Goal: Task Accomplishment & Management: Manage account settings

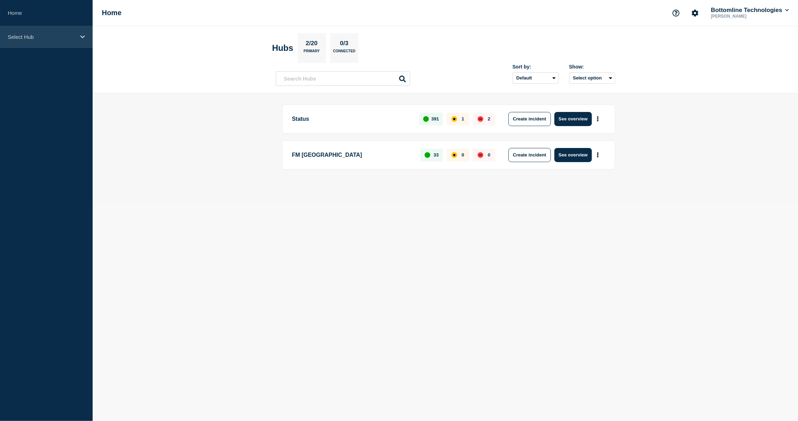
click at [75, 34] on p "Select Hub" at bounding box center [42, 37] width 68 height 6
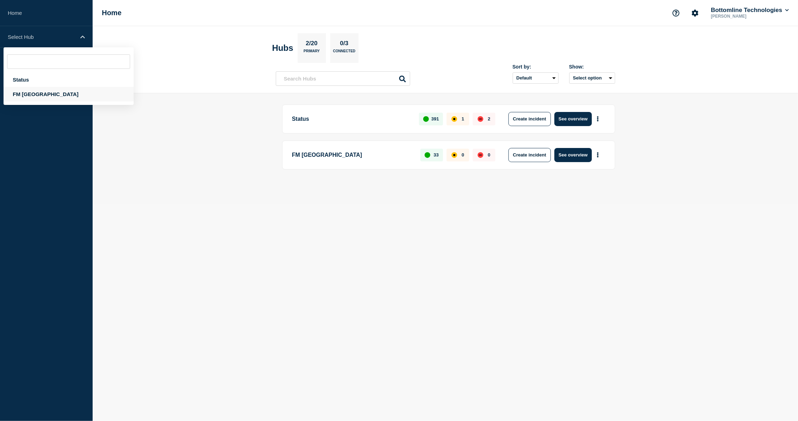
click at [18, 98] on div "FM [GEOGRAPHIC_DATA]" at bounding box center [69, 94] width 130 height 14
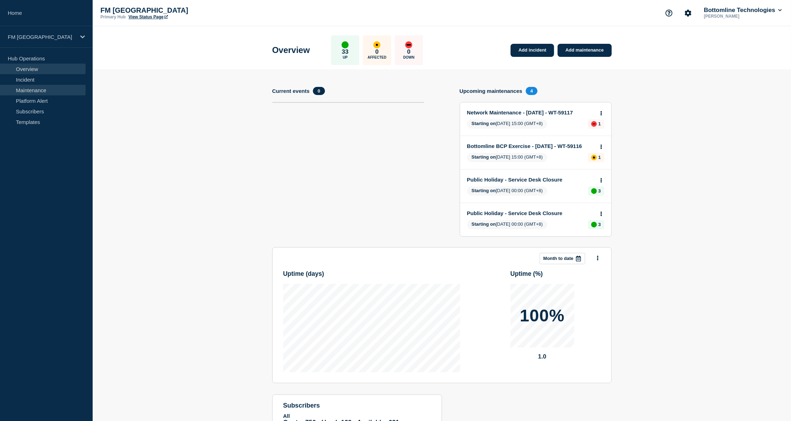
click at [47, 91] on link "Maintenance" at bounding box center [43, 90] width 86 height 11
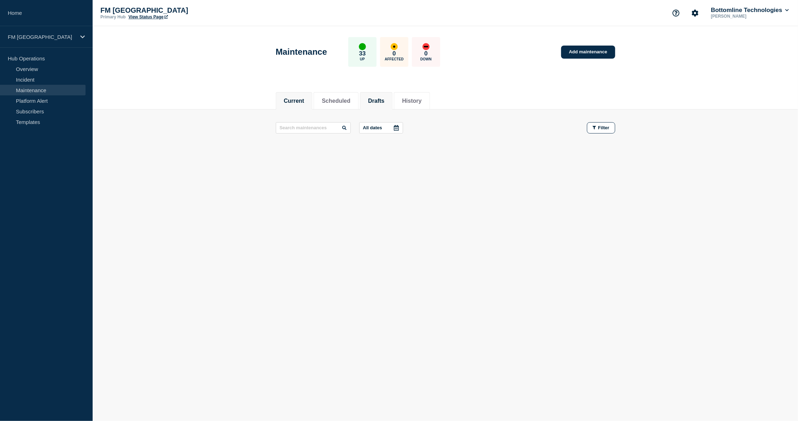
click at [383, 98] on button "Drafts" at bounding box center [376, 101] width 16 height 6
click at [350, 104] on button "Scheduled" at bounding box center [336, 101] width 29 height 6
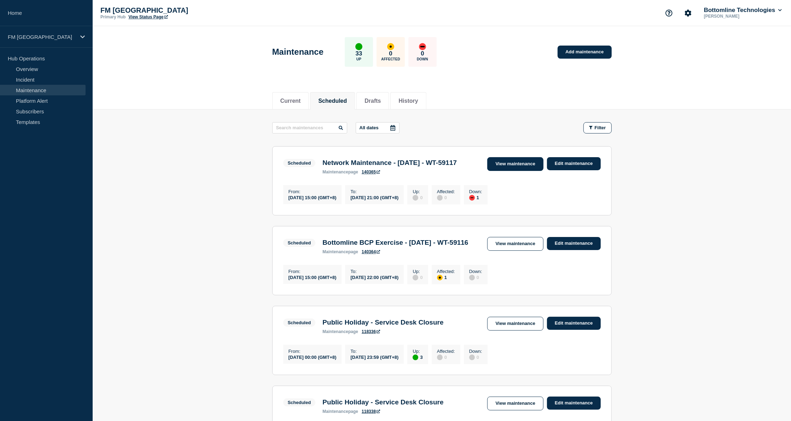
click at [511, 160] on link "View maintenance" at bounding box center [515, 164] width 56 height 14
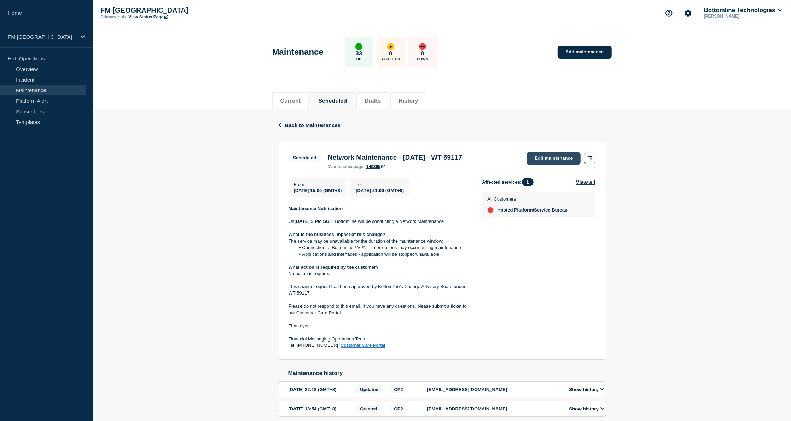
click at [552, 160] on link "Edit maintenance" at bounding box center [554, 158] width 54 height 13
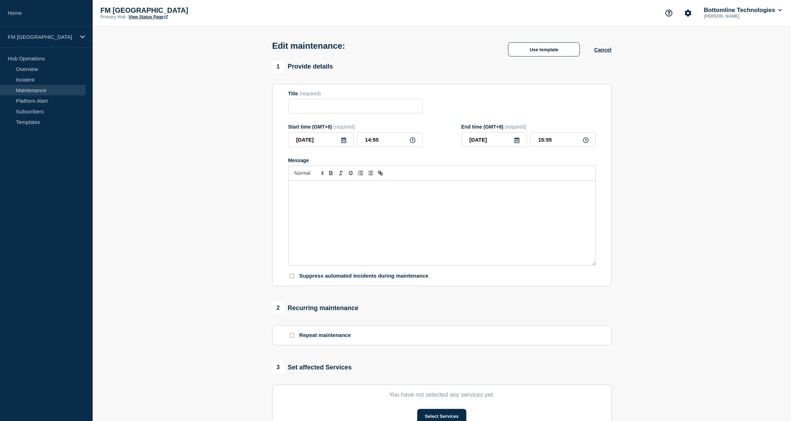
type input "Network Maintenance - 04/OCT/2025 - WT-59117"
type input "15:00"
type input "21:00"
checkbox input "true"
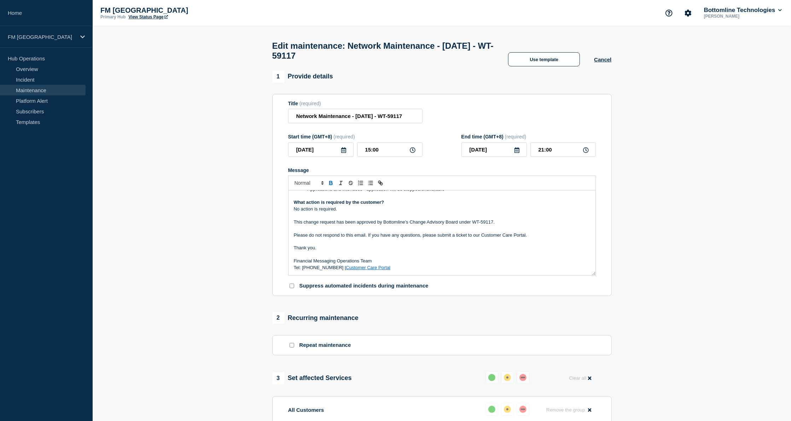
scroll to position [264, 0]
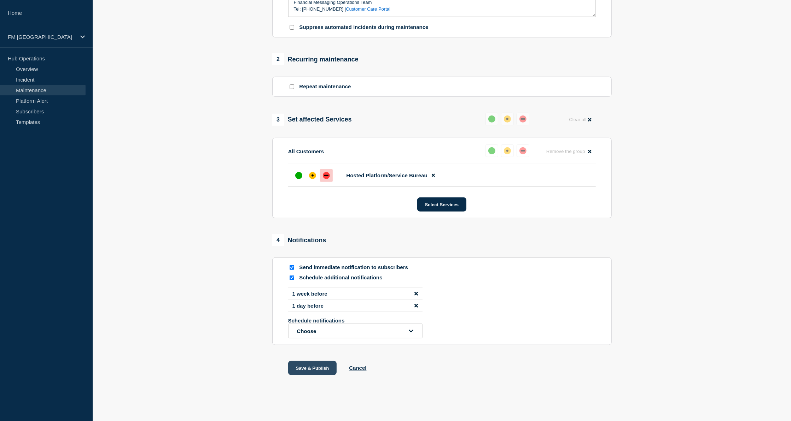
click at [316, 365] on button "Save & Publish" at bounding box center [312, 368] width 49 height 14
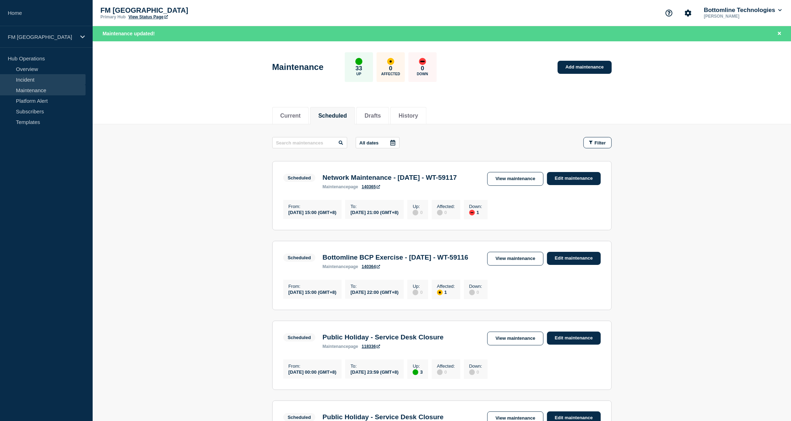
click at [25, 78] on link "Incident" at bounding box center [43, 79] width 86 height 11
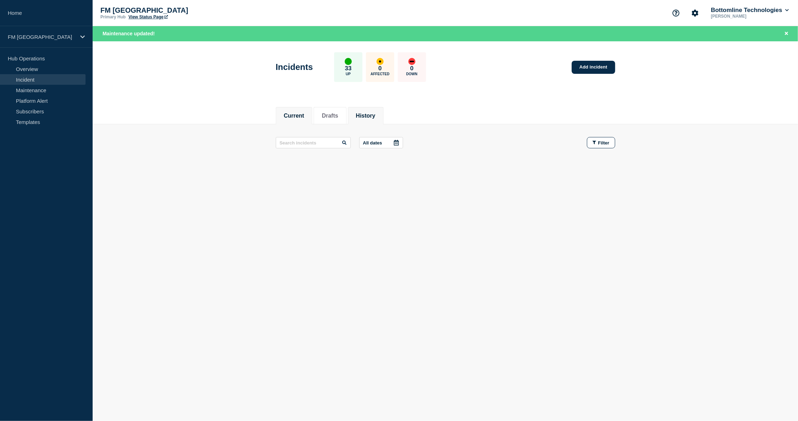
click at [375, 113] on button "History" at bounding box center [365, 116] width 19 height 6
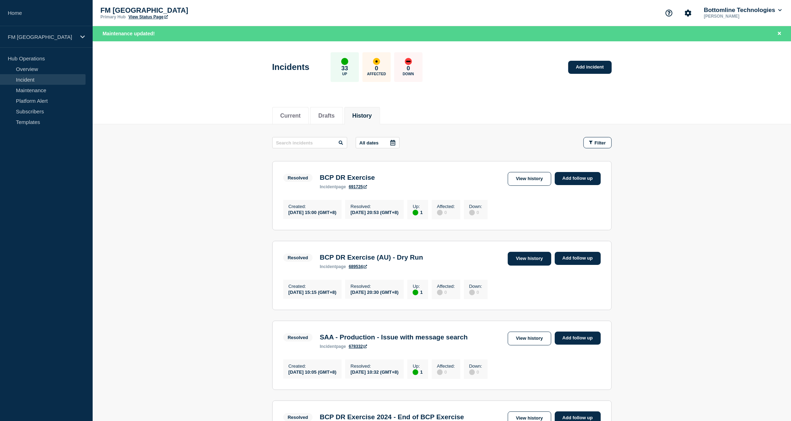
click at [531, 257] on link "View history" at bounding box center [529, 259] width 43 height 14
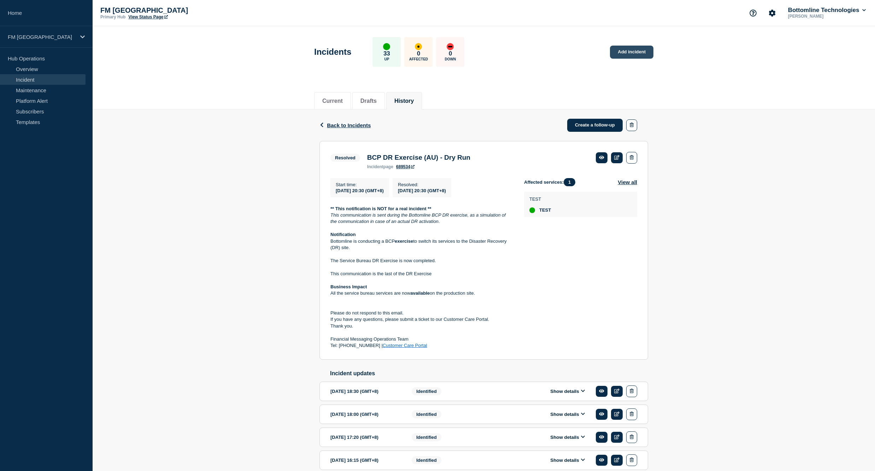
click at [628, 51] on link "Add incident" at bounding box center [631, 52] width 43 height 13
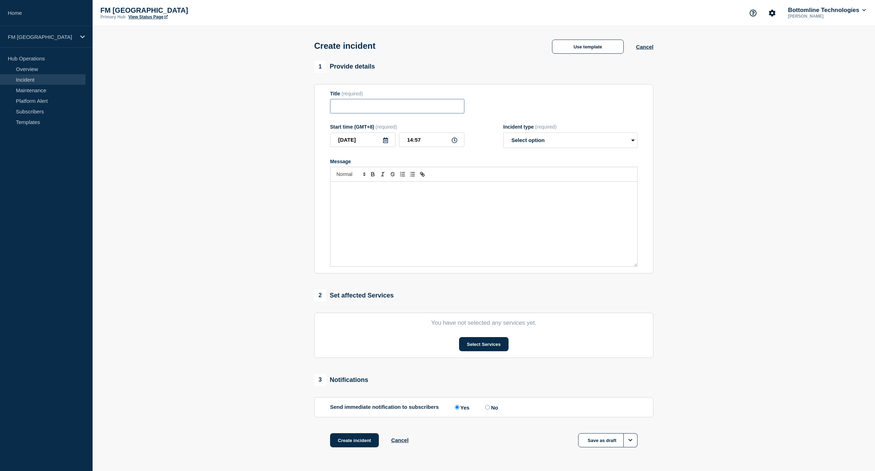
click at [409, 110] on input "Title" at bounding box center [397, 106] width 134 height 14
paste input "BCP DR Exercise (AU) - Dry Run"
click at [395, 113] on input "BCP DR Exercise (AU) - Dry Run" at bounding box center [397, 106] width 134 height 14
type input "BCP DR Exercise - Dry Run"
click at [437, 143] on input "14:57" at bounding box center [431, 140] width 65 height 14
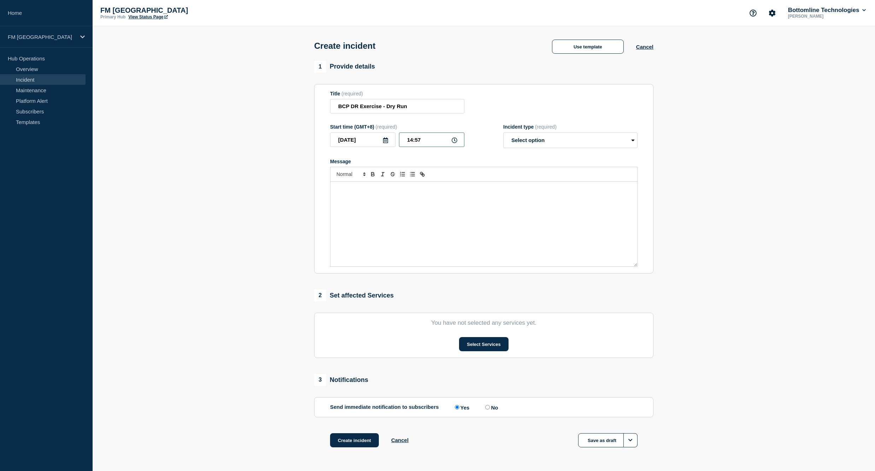
click at [411, 143] on input "14:57" at bounding box center [431, 140] width 65 height 14
click at [424, 139] on input "15:57" at bounding box center [431, 140] width 65 height 14
type input "15:00"
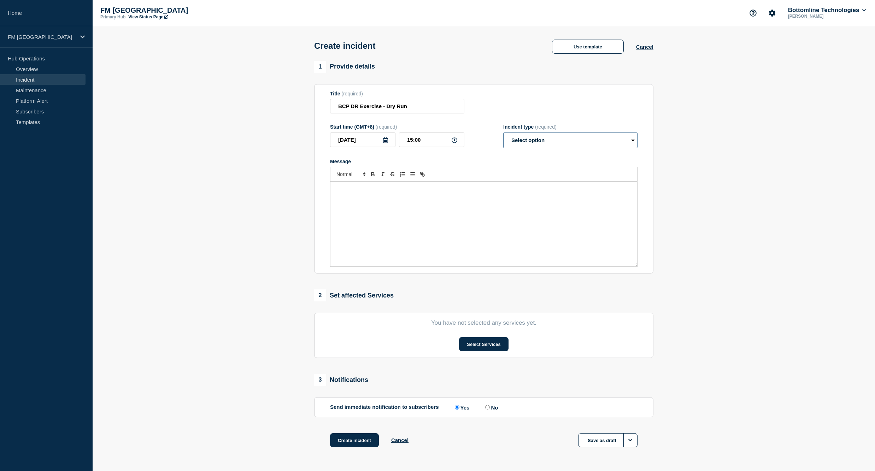
click at [522, 139] on select "Select option Investigating Identified Monitoring" at bounding box center [570, 141] width 134 height 16
select select "identified"
click at [503, 135] on select "Select option Investigating Identified Monitoring" at bounding box center [570, 141] width 134 height 16
click at [399, 212] on div "Message" at bounding box center [483, 224] width 307 height 85
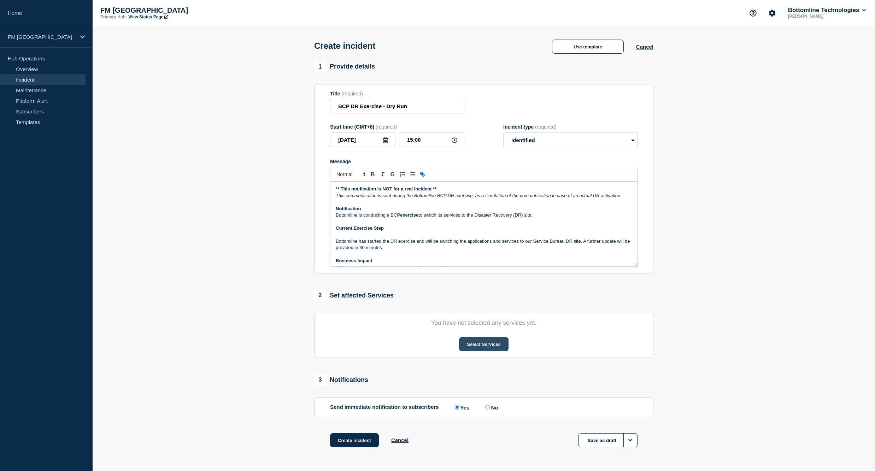
click at [503, 341] on button "Select Services" at bounding box center [483, 344] width 49 height 14
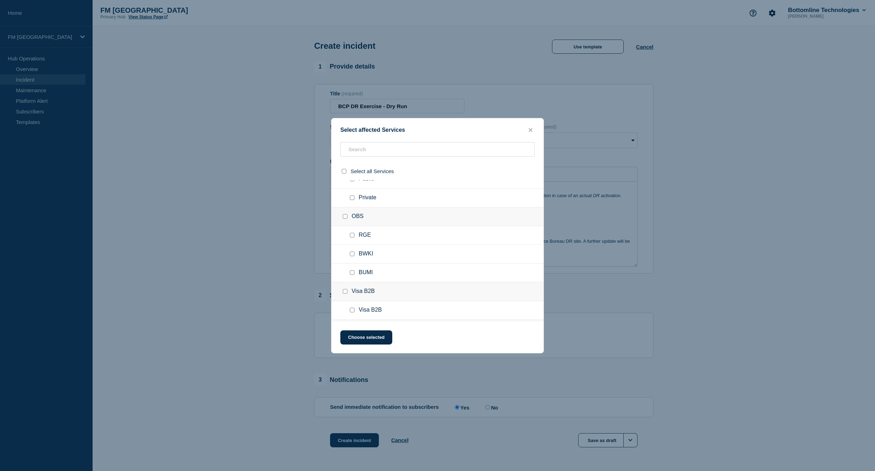
scroll to position [726, 0]
click at [352, 311] on input "TEST checkbox" at bounding box center [352, 312] width 5 height 5
checkbox input "true"
click at [376, 334] on button "Choose selected" at bounding box center [366, 337] width 52 height 14
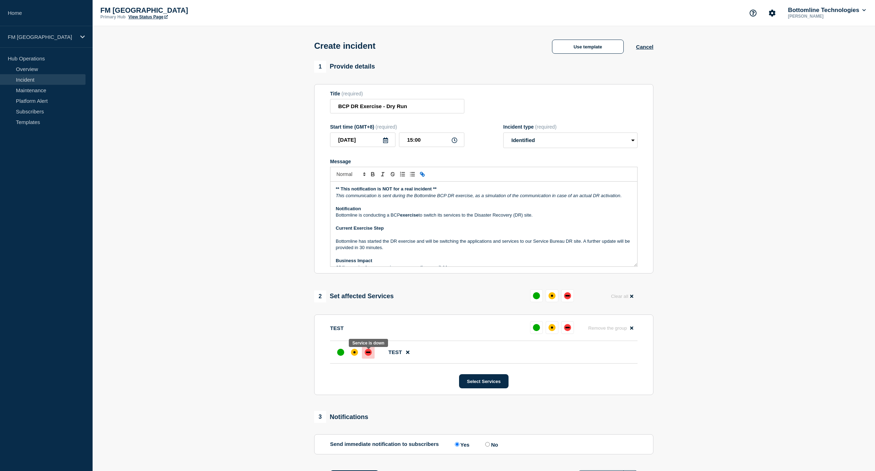
click at [369, 356] on div "down" at bounding box center [368, 352] width 7 height 7
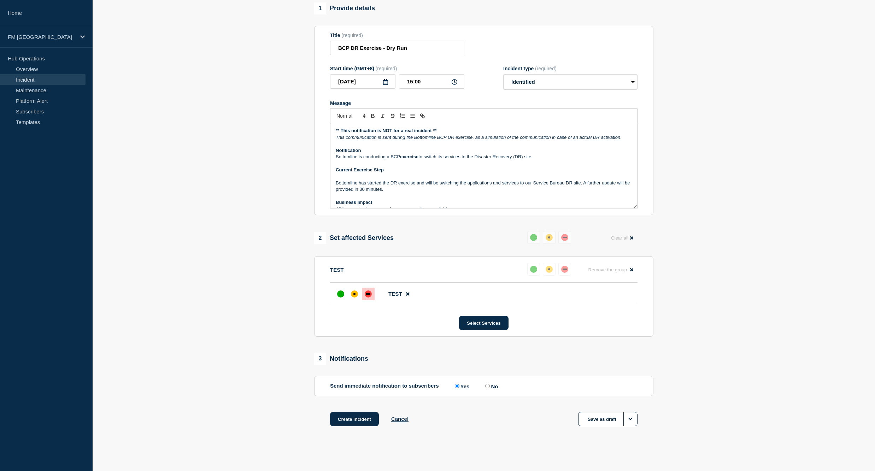
scroll to position [63, 0]
click at [353, 419] on button "Create incident" at bounding box center [354, 418] width 49 height 14
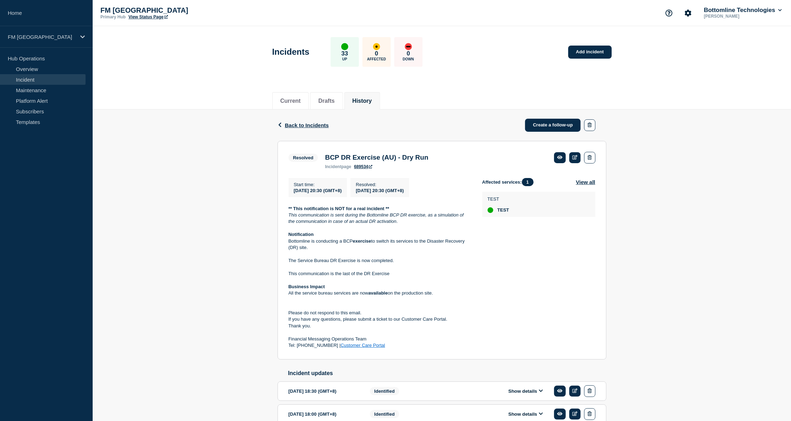
click at [288, 209] on strong "** This notification is NOT for a real incident **" at bounding box center [338, 208] width 101 height 5
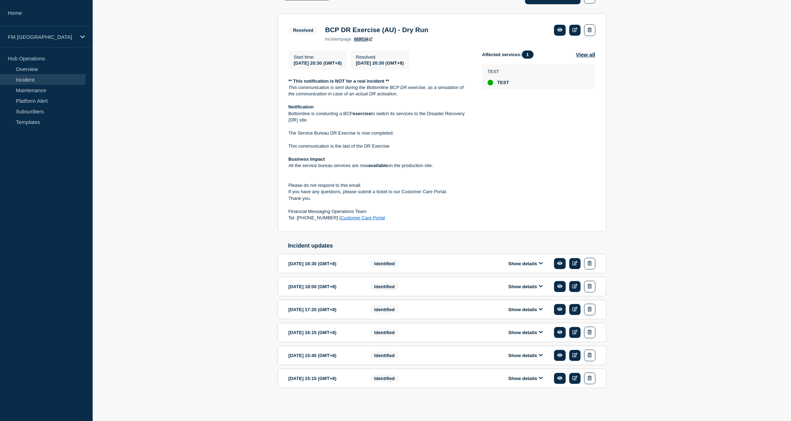
click at [537, 377] on button "Show details" at bounding box center [525, 379] width 39 height 6
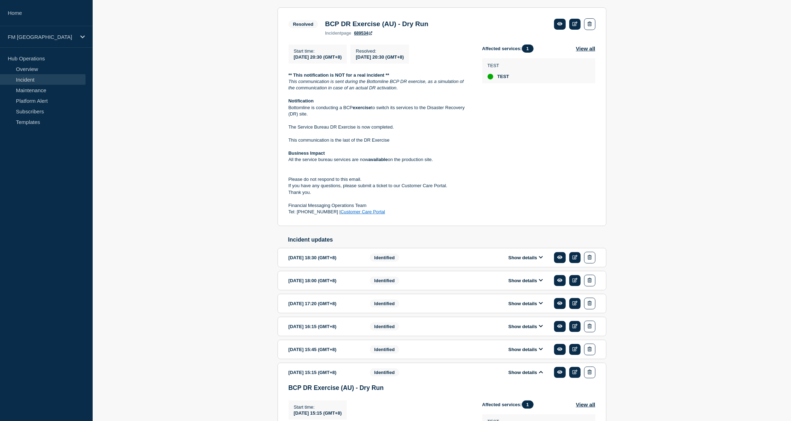
scroll to position [360, 0]
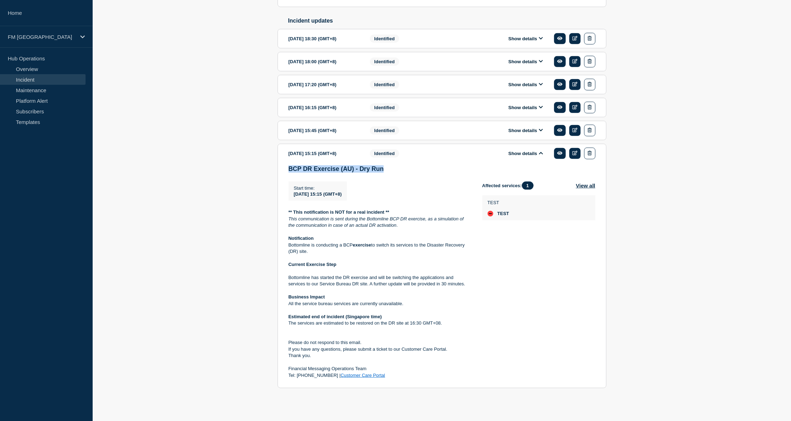
drag, startPoint x: 288, startPoint y: 166, endPoint x: 402, endPoint y: 162, distance: 113.9
click at [402, 162] on section "2025-05-31 15:15 (GMT+8) Show details Identified BCP DR Exercise (AU) - Dry Run…" at bounding box center [441, 266] width 329 height 245
copy h3 "BCP DR Exercise (AU) - Dry Run"
click at [330, 226] on em "This communication is sent during the Bottomline BCP DR exercise, as a simulati…" at bounding box center [376, 222] width 177 height 12
drag, startPoint x: 289, startPoint y: 212, endPoint x: 329, endPoint y: 226, distance: 42.7
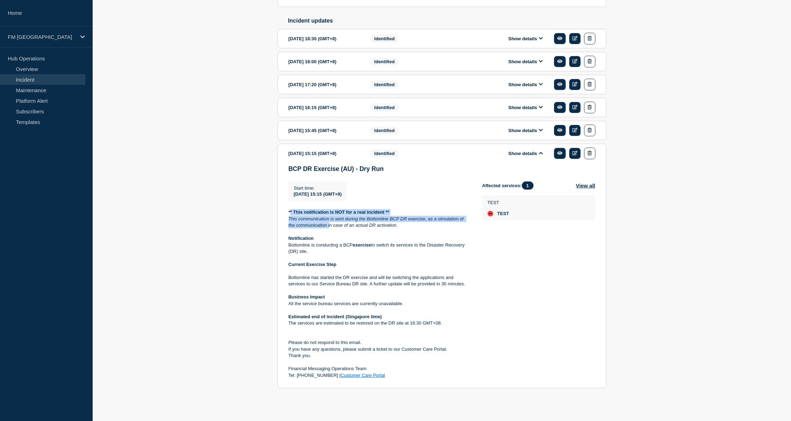
click at [329, 226] on div "** This notification is NOT for a real incident ** This communication is sent d…" at bounding box center [379, 294] width 182 height 170
drag, startPoint x: 329, startPoint y: 226, endPoint x: 287, endPoint y: 210, distance: 45.1
click at [291, 214] on strong "** This notification is NOT for a real incident **" at bounding box center [338, 212] width 101 height 5
click at [290, 211] on strong "** This notification is NOT for a real incident **" at bounding box center [338, 212] width 101 height 5
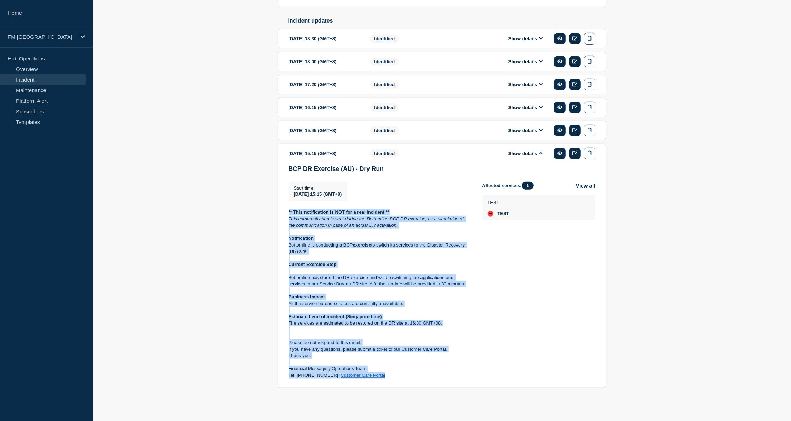
drag, startPoint x: 288, startPoint y: 212, endPoint x: 419, endPoint y: 376, distance: 209.8
click at [419, 376] on div "** This notification is NOT for a real incident ** This communication is sent d…" at bounding box center [379, 294] width 182 height 170
copy div "** This notification is NOT for a real incident ** This communication is sent d…"
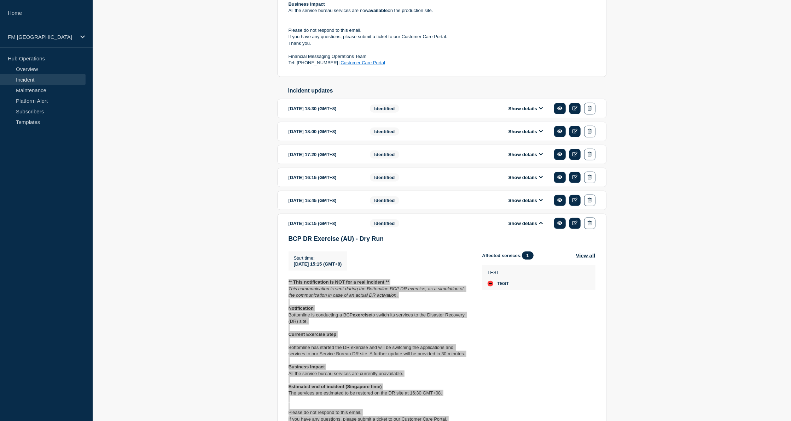
scroll to position [0, 0]
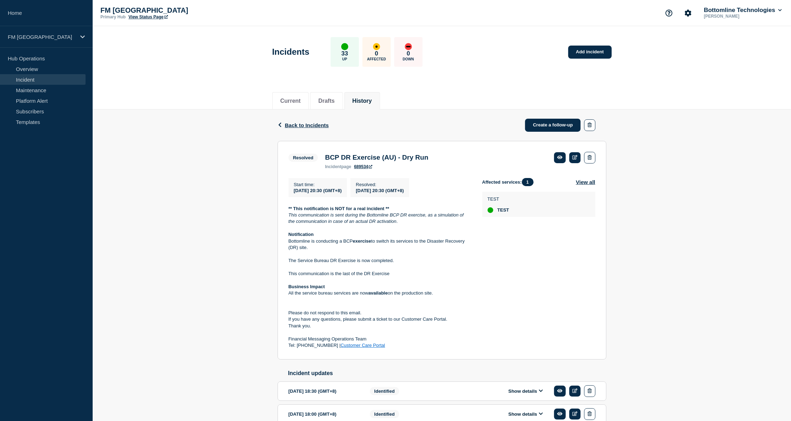
click at [36, 412] on aside "Home FM Asia Hub Operations Overview Incident Maintenance Platform Alert Subscr…" at bounding box center [46, 210] width 93 height 421
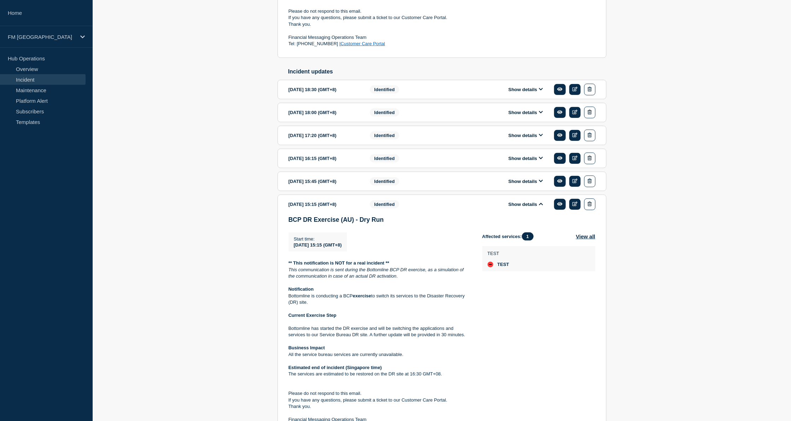
scroll to position [360, 0]
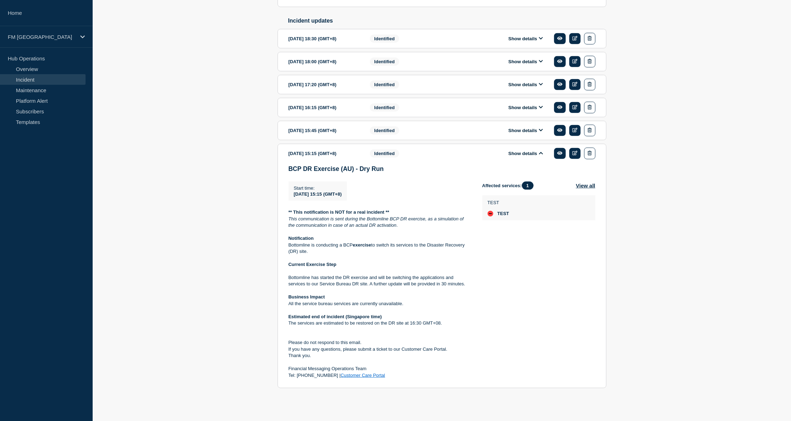
click at [539, 153] on icon at bounding box center [541, 153] width 4 height 5
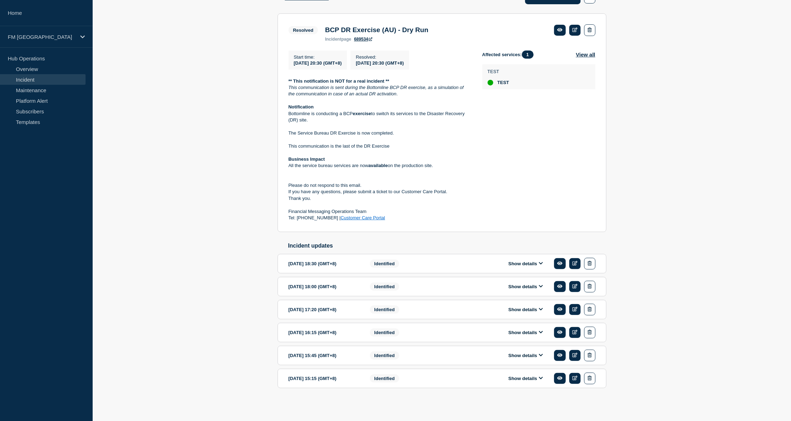
scroll to position [134, 0]
click at [538, 355] on button "Show details" at bounding box center [525, 356] width 39 height 6
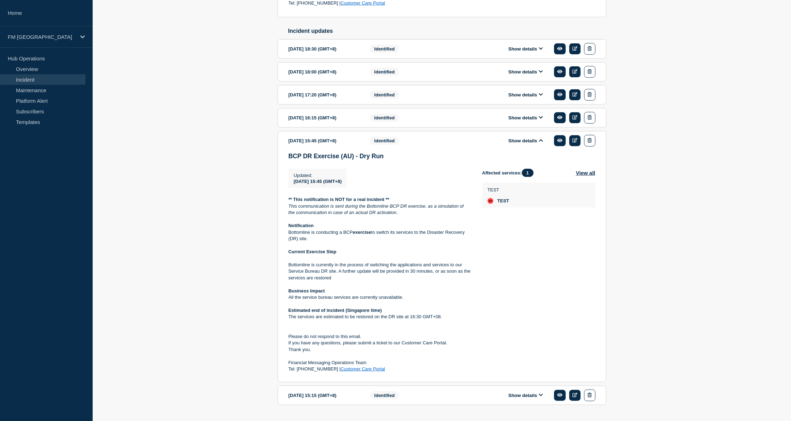
scroll to position [367, 0]
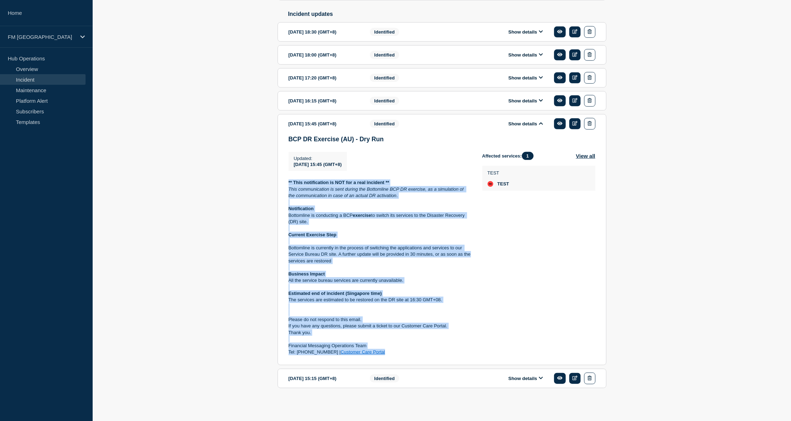
drag, startPoint x: 286, startPoint y: 180, endPoint x: 402, endPoint y: 351, distance: 206.4
click at [402, 351] on section "2025-05-31 15:45 (GMT+8) Show details Identified BCP DR Exercise (AU) - Dry Run…" at bounding box center [441, 239] width 329 height 251
copy div "** This notification is NOT for a real incident ** This communication is sent d…"
click at [544, 121] on button "Show details" at bounding box center [525, 124] width 39 height 6
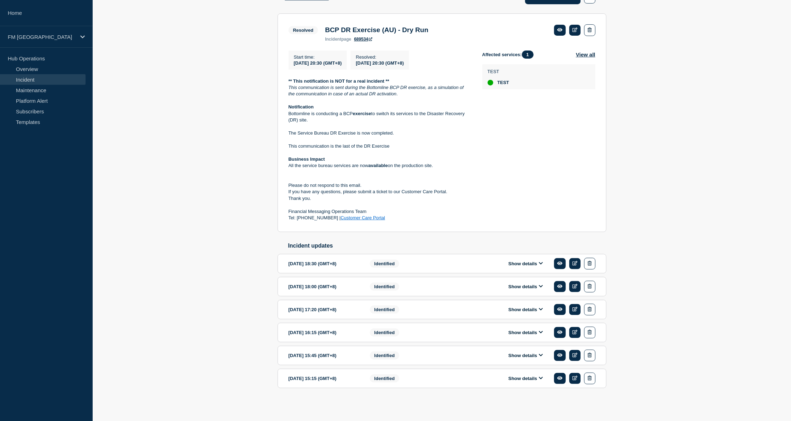
click at [540, 331] on icon at bounding box center [541, 332] width 4 height 5
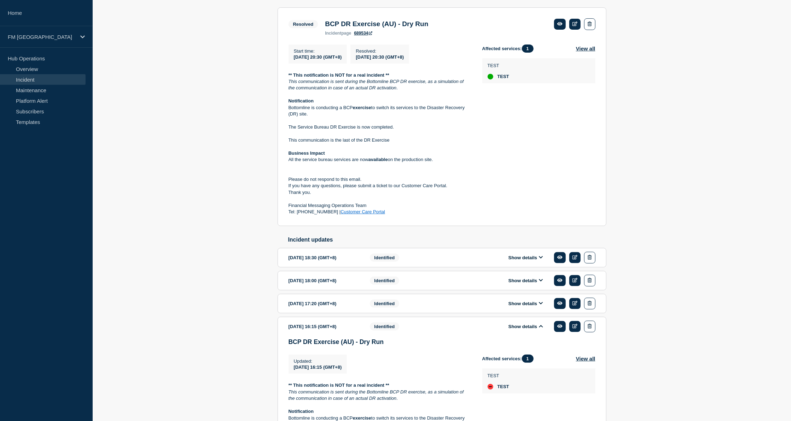
scroll to position [367, 0]
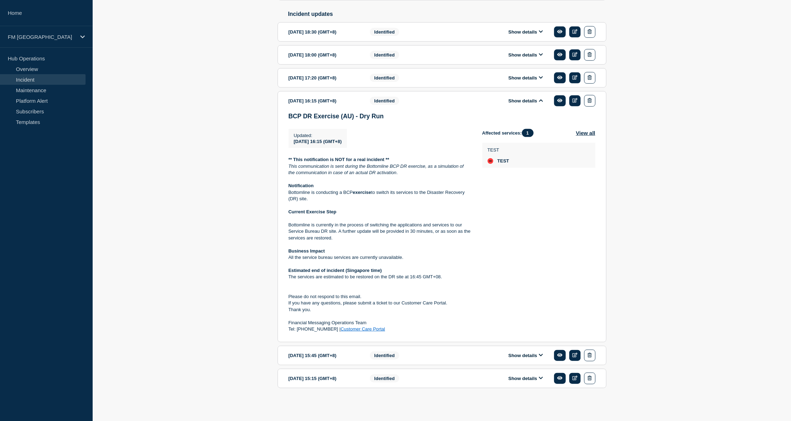
click at [539, 98] on icon at bounding box center [541, 100] width 4 height 5
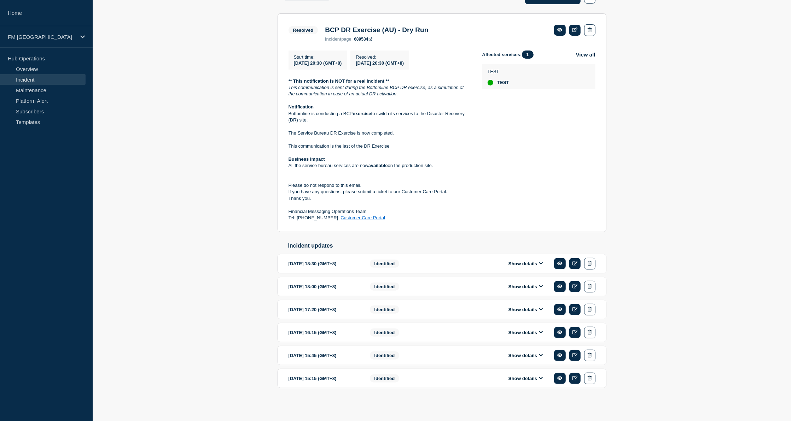
scroll to position [134, 0]
click at [539, 307] on icon at bounding box center [541, 309] width 4 height 5
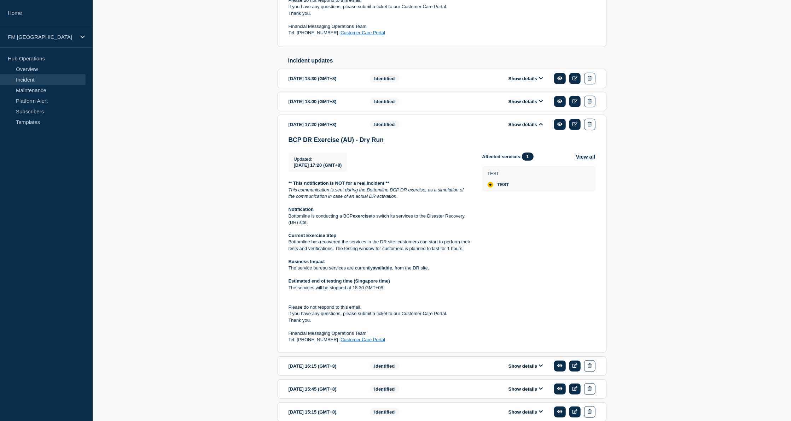
scroll to position [315, 0]
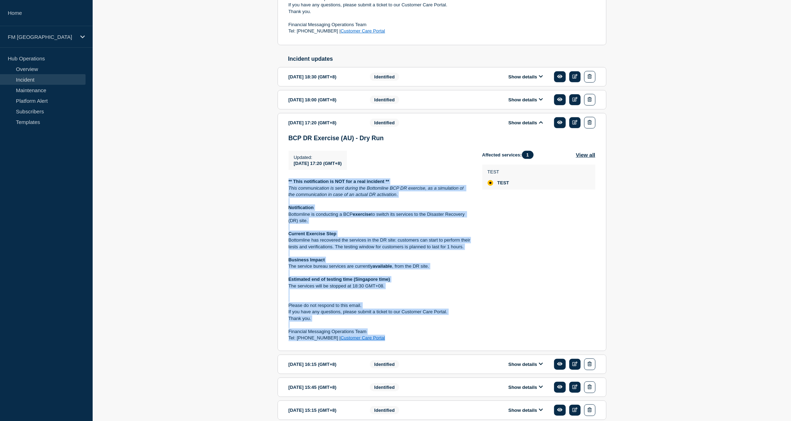
drag, startPoint x: 287, startPoint y: 186, endPoint x: 406, endPoint y: 349, distance: 202.2
click at [406, 349] on section "2025-05-31 17:20 (GMT+8) Show details Identified BCP DR Exercise (AU) - Dry Run…" at bounding box center [441, 232] width 329 height 238
copy div "** This notification is NOT for a real incident ** This communication is sent d…"
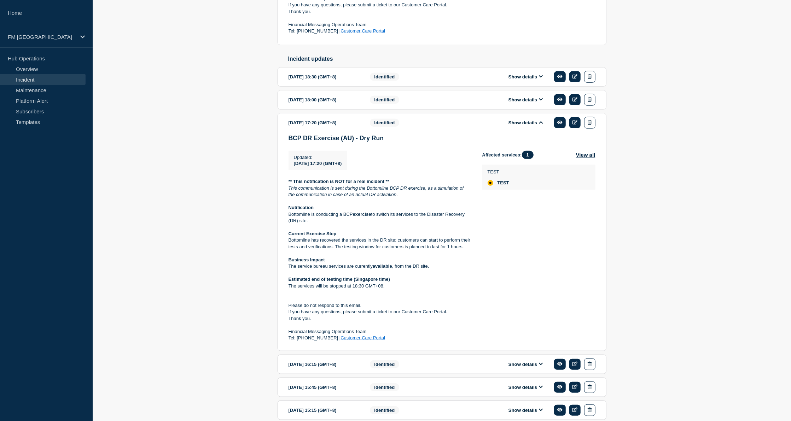
click at [14, 418] on aside "Home FM Asia Hub Operations Overview Incident Maintenance Platform Alert Subscr…" at bounding box center [46, 210] width 93 height 421
click at [539, 125] on icon at bounding box center [541, 122] width 4 height 5
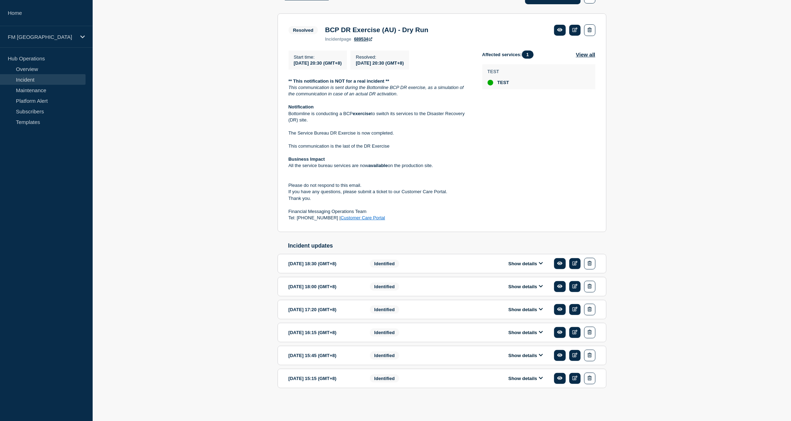
scroll to position [134, 0]
click at [536, 310] on button "Show details" at bounding box center [525, 310] width 39 height 6
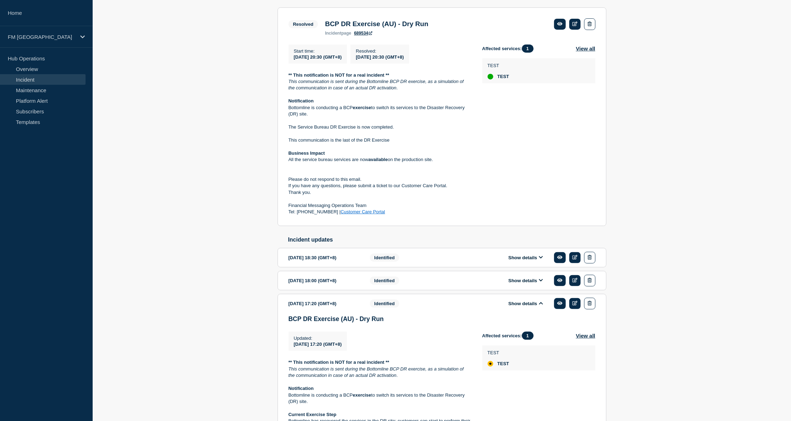
scroll to position [315, 0]
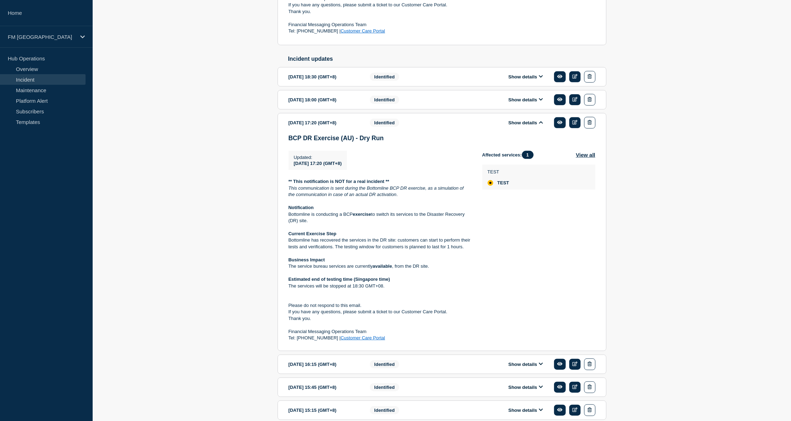
click at [541, 125] on icon at bounding box center [541, 122] width 4 height 5
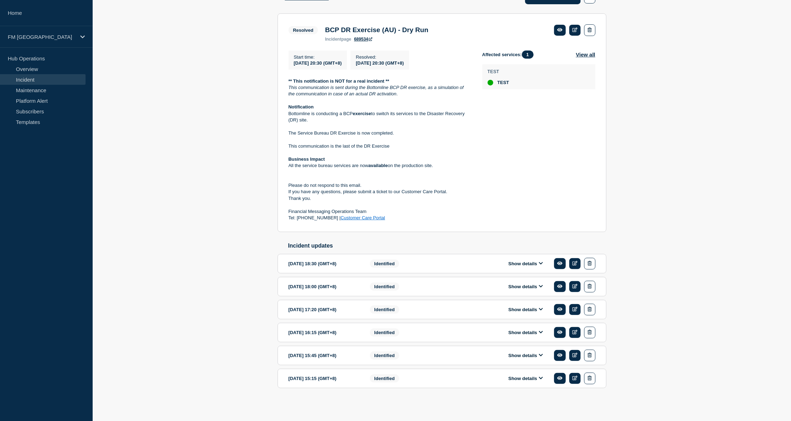
click at [535, 284] on button "Show details" at bounding box center [525, 287] width 39 height 6
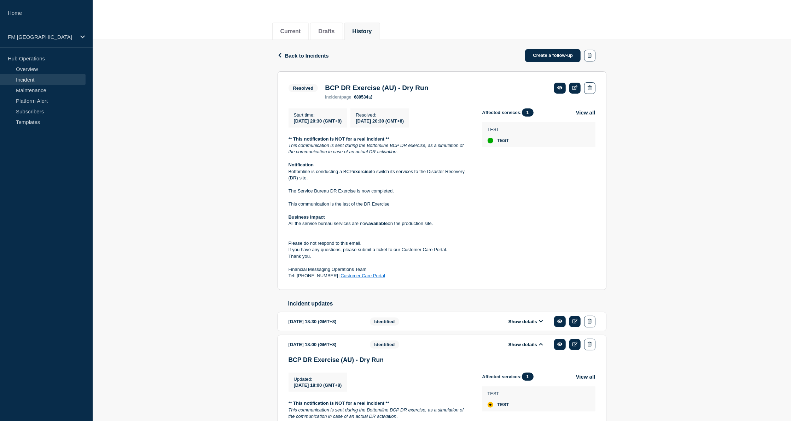
scroll to position [50, 0]
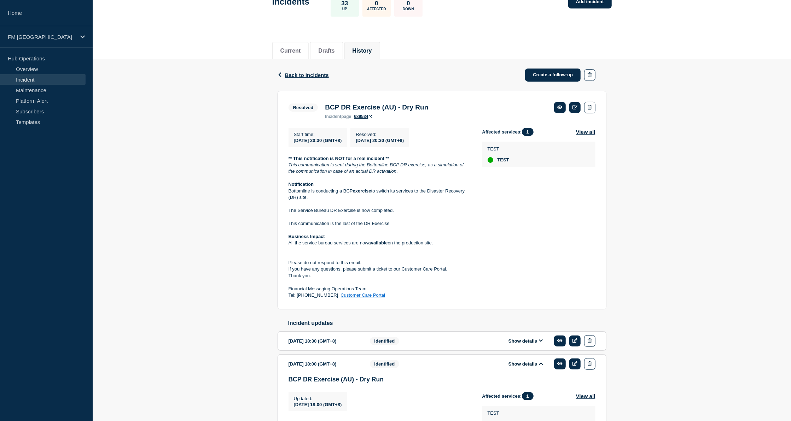
click at [536, 344] on button "Show details" at bounding box center [525, 341] width 39 height 6
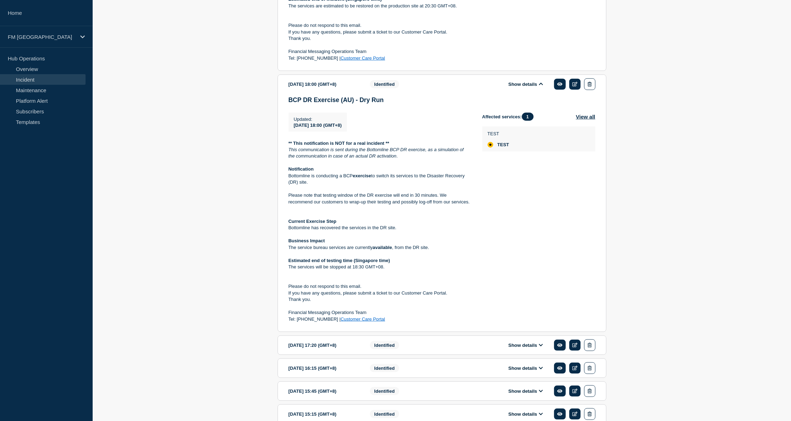
scroll to position [612, 0]
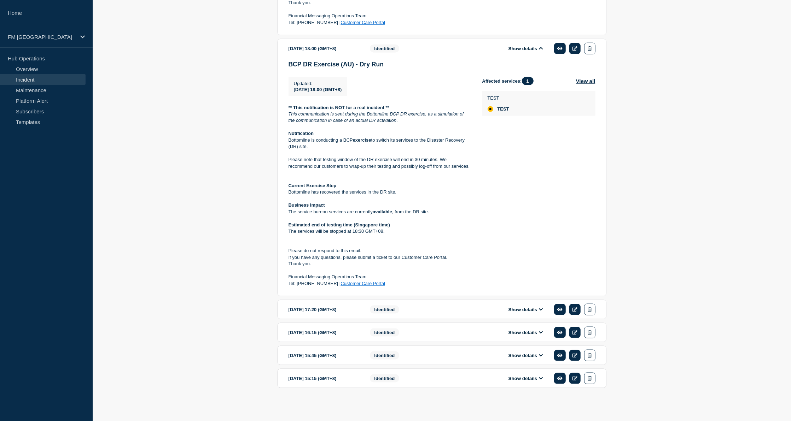
click at [540, 48] on icon at bounding box center [541, 48] width 4 height 5
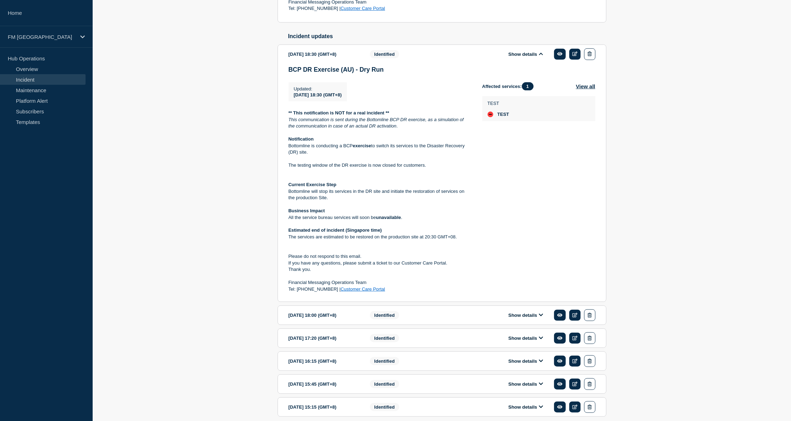
scroll to position [373, 0]
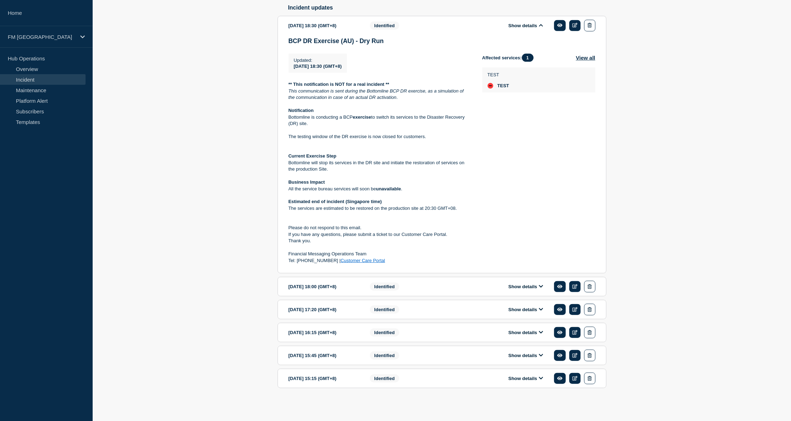
click at [539, 310] on icon at bounding box center [541, 309] width 4 height 5
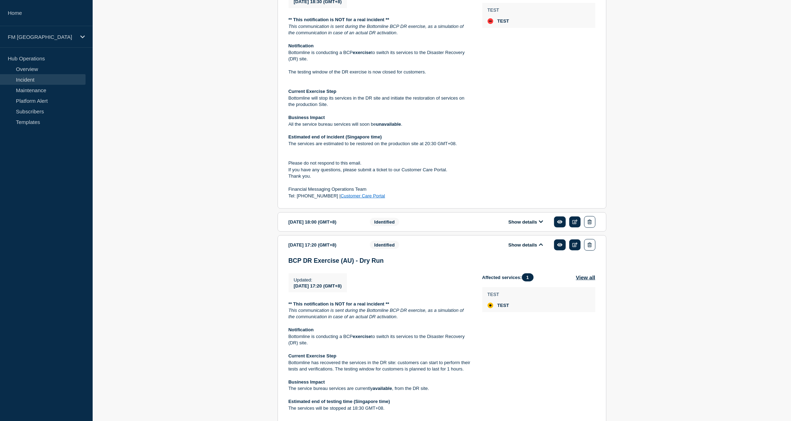
scroll to position [501, 0]
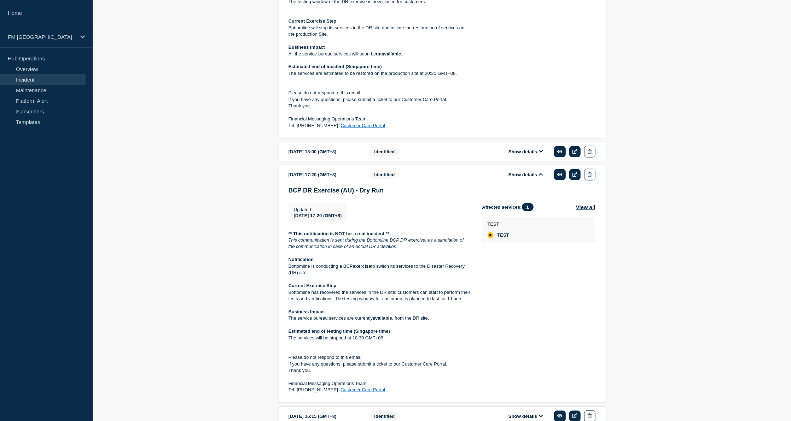
click at [540, 154] on icon at bounding box center [541, 151] width 4 height 5
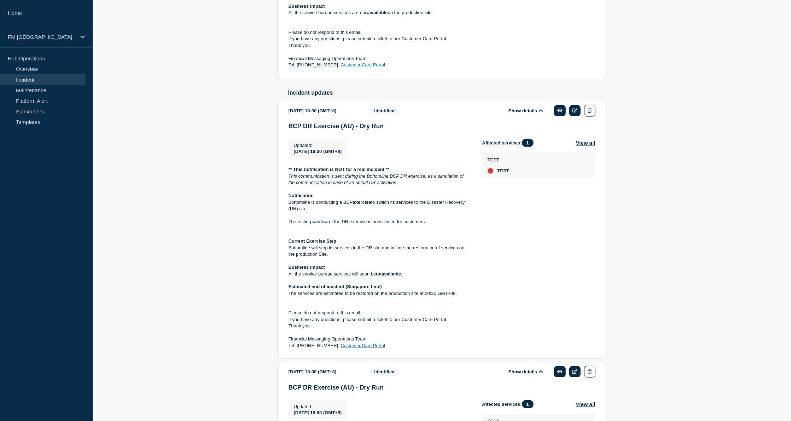
scroll to position [232, 0]
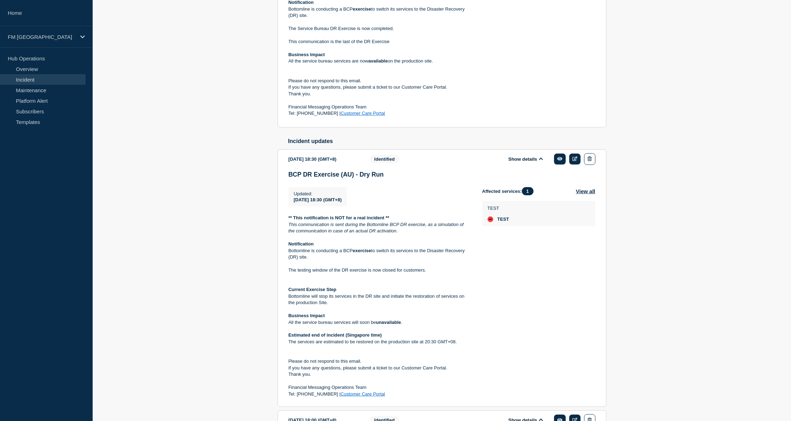
click at [541, 161] on icon at bounding box center [541, 159] width 4 height 5
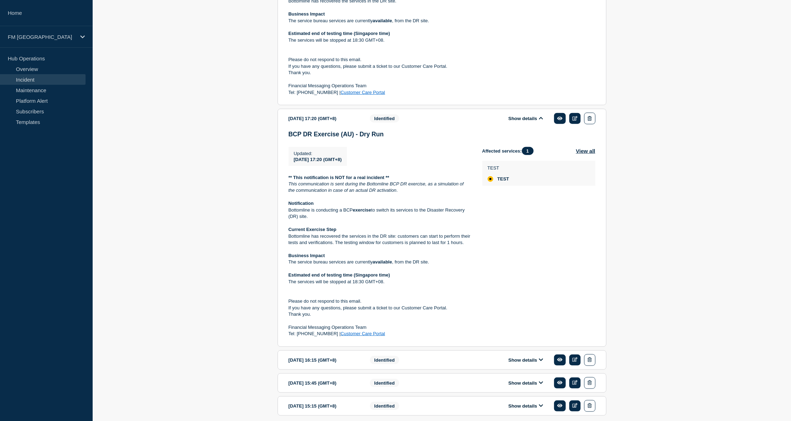
scroll to position [593, 0]
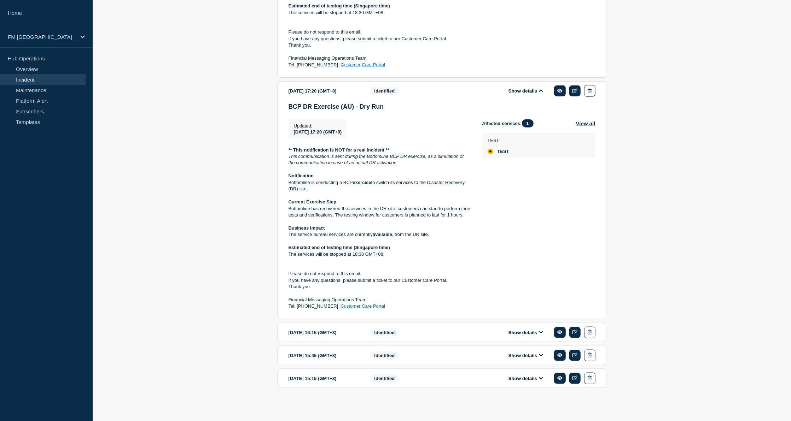
click at [540, 88] on icon at bounding box center [541, 90] width 4 height 5
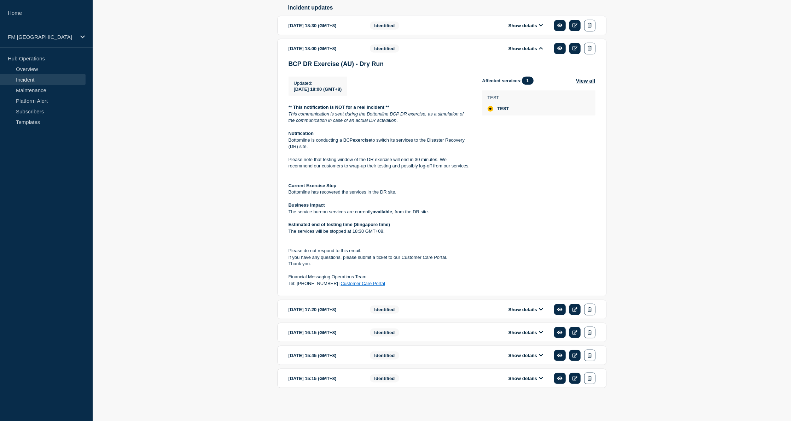
scroll to position [373, 0]
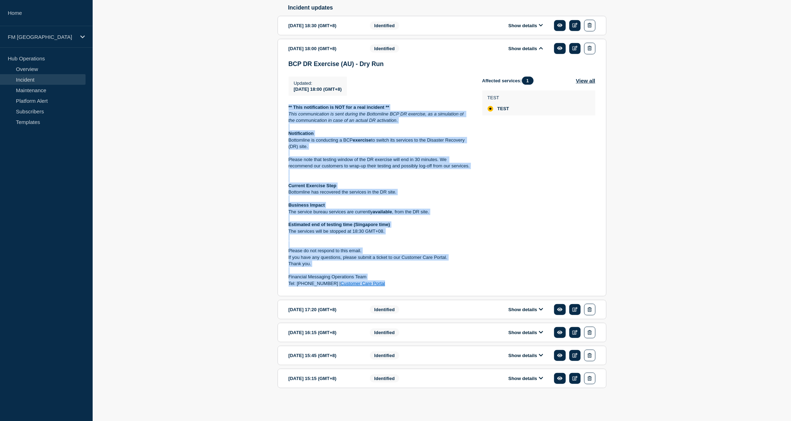
drag, startPoint x: 288, startPoint y: 104, endPoint x: 400, endPoint y: 286, distance: 214.1
click at [400, 286] on section "2025-05-31 18:00 (GMT+8) Show details Identified BCP DR Exercise (AU) - Dry Run…" at bounding box center [441, 168] width 329 height 258
copy div "** This notification is NOT for a real incident ** This communication is sent d…"
click at [540, 24] on icon at bounding box center [541, 25] width 4 height 5
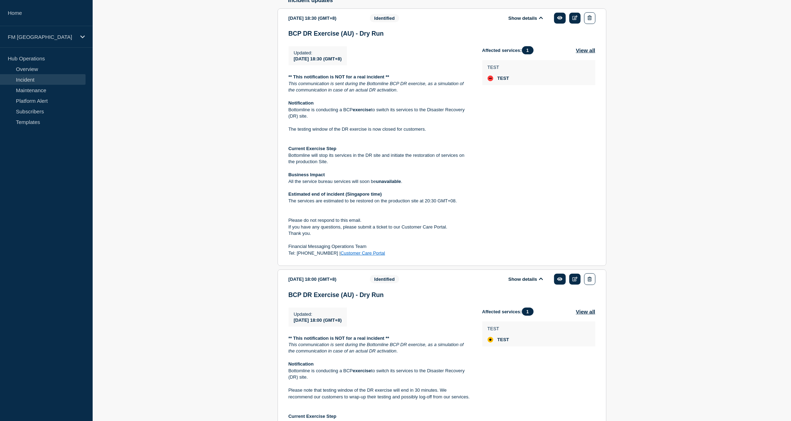
click at [540, 281] on icon at bounding box center [541, 279] width 4 height 5
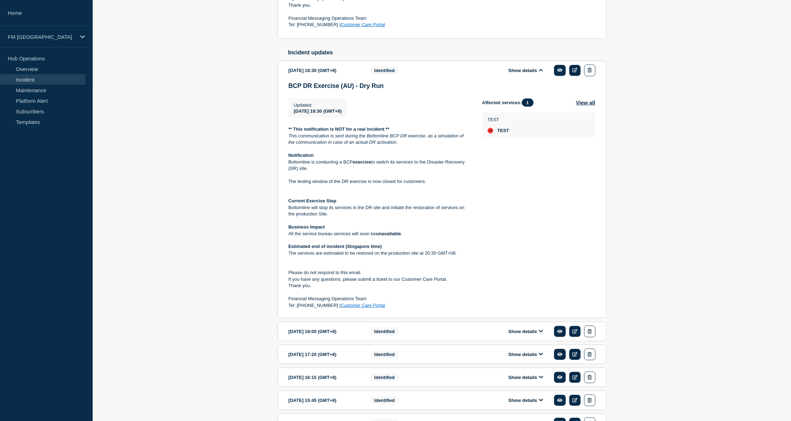
scroll to position [305, 0]
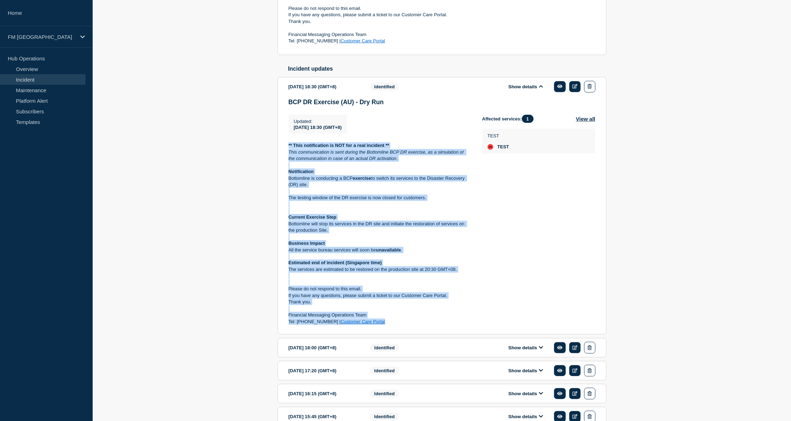
drag, startPoint x: 287, startPoint y: 151, endPoint x: 454, endPoint y: 327, distance: 242.2
click at [454, 327] on section "2025-05-31 18:30 (GMT+8) Show details Identified BCP DR Exercise (AU) - Dry Run…" at bounding box center [441, 206] width 329 height 258
copy div "** This notification is NOT for a real incident ** This communication is sent d…"
